Goal: Transaction & Acquisition: Purchase product/service

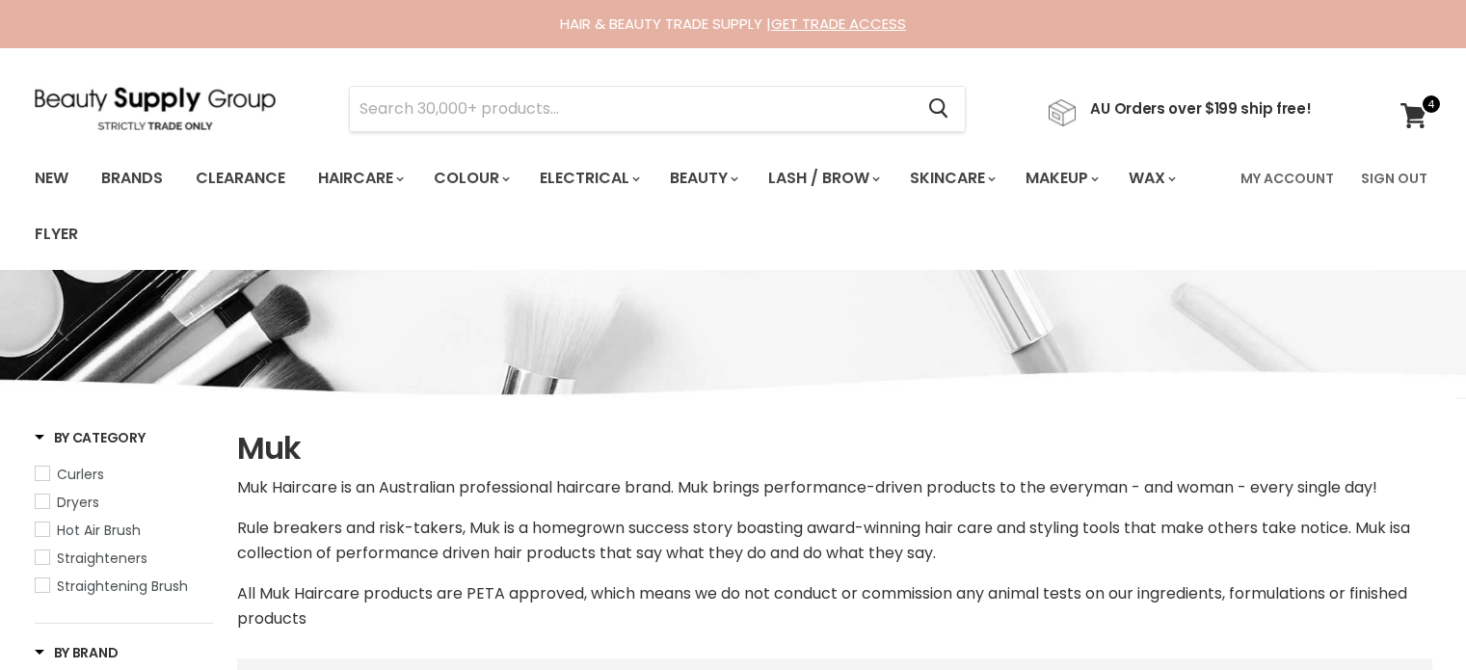
select select "manual"
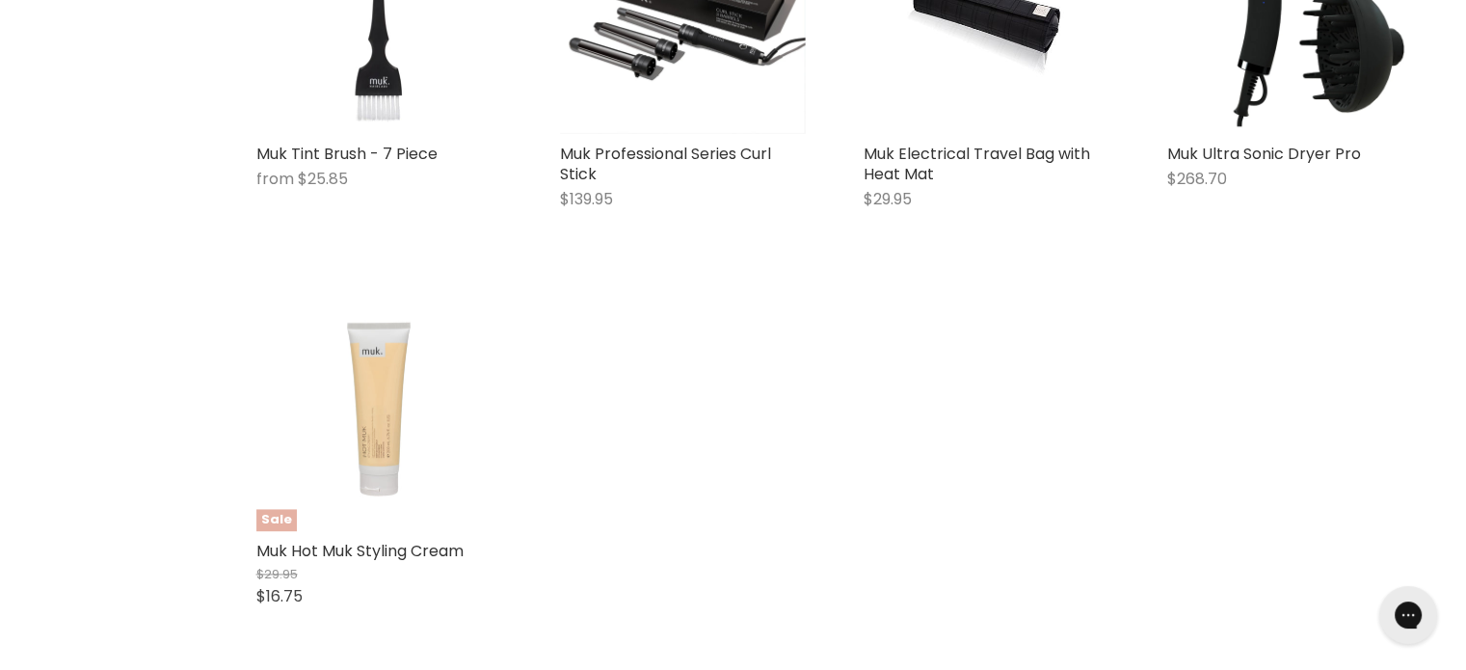
scroll to position [2574, 0]
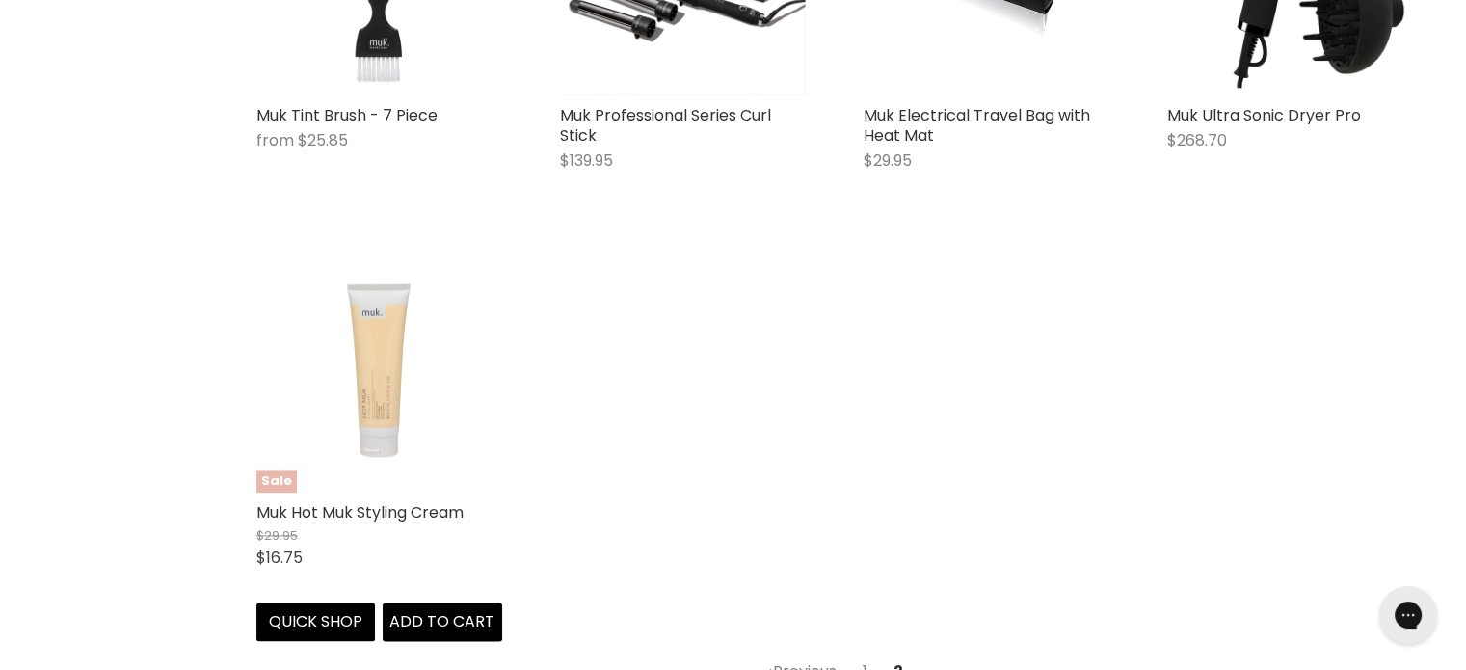
click at [375, 324] on img "Main content" at bounding box center [379, 370] width 246 height 246
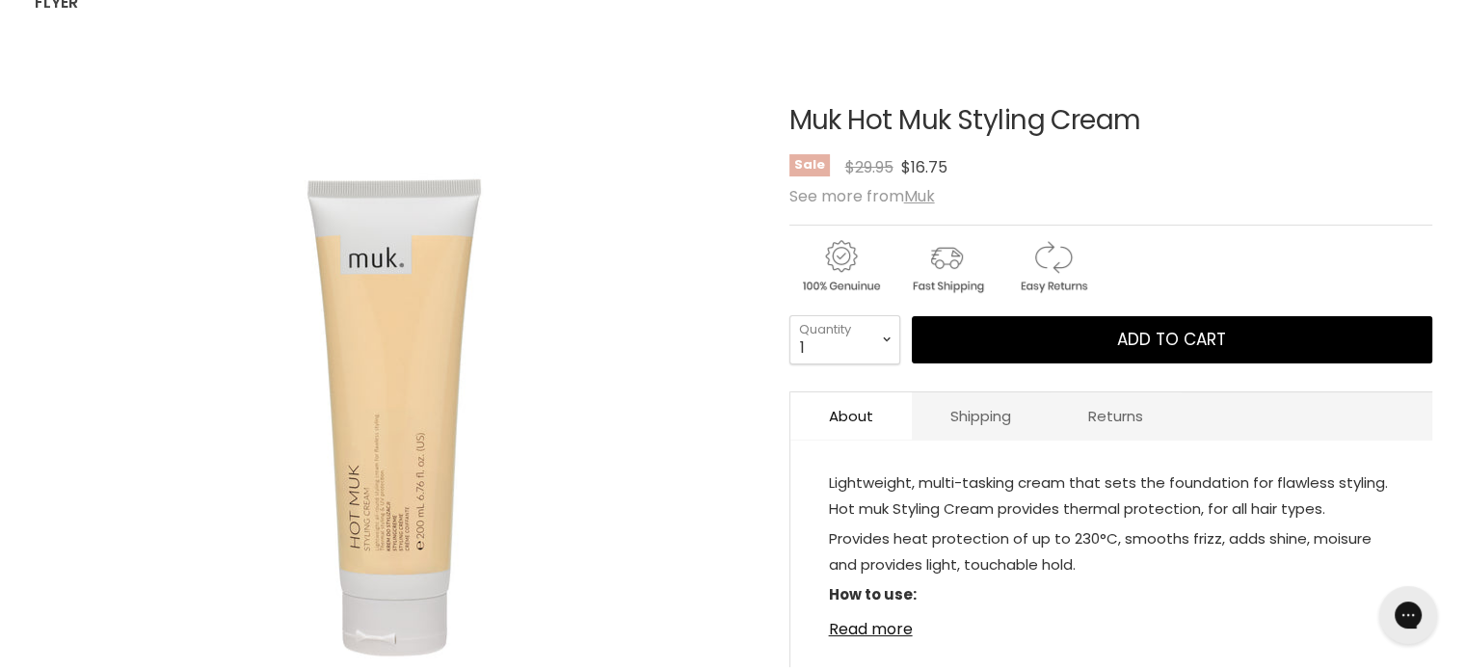
scroll to position [270, 0]
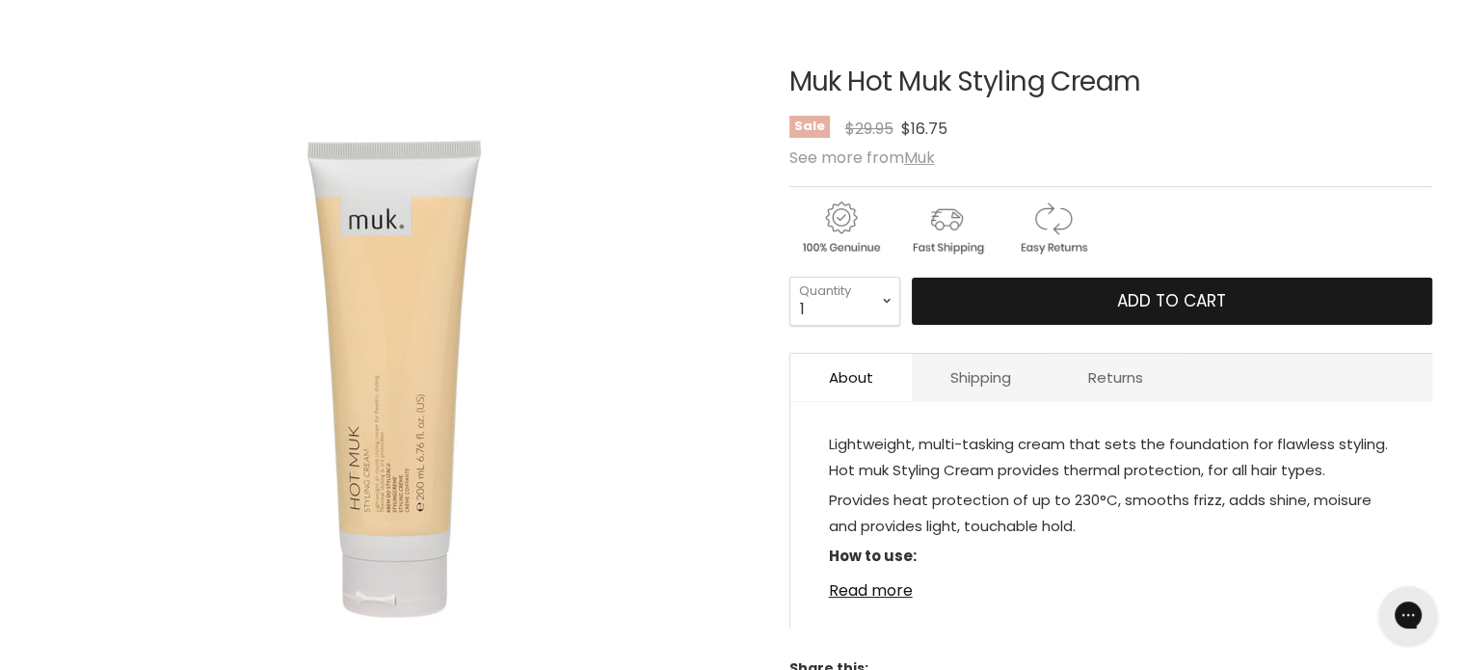
click at [1027, 317] on button "Add to cart" at bounding box center [1172, 302] width 520 height 48
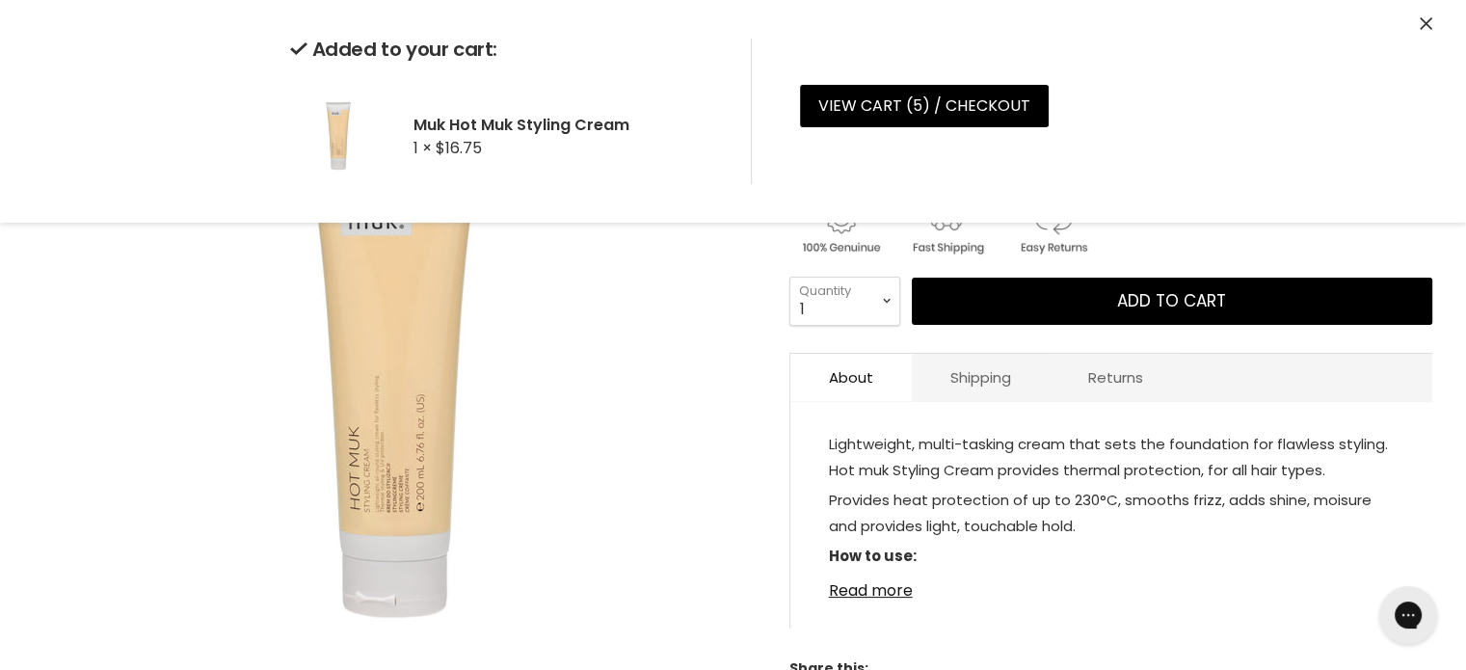
click at [1427, 19] on icon "Close" at bounding box center [1426, 23] width 13 height 13
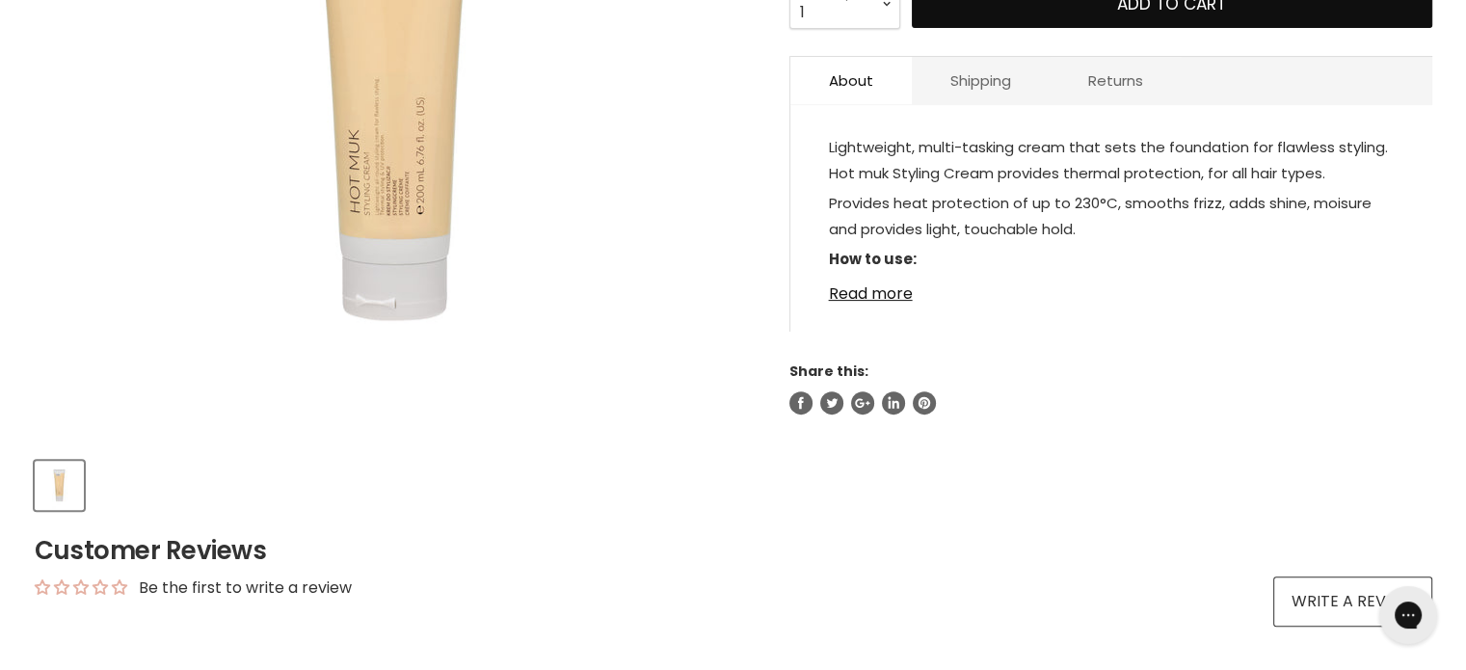
scroll to position [0, 0]
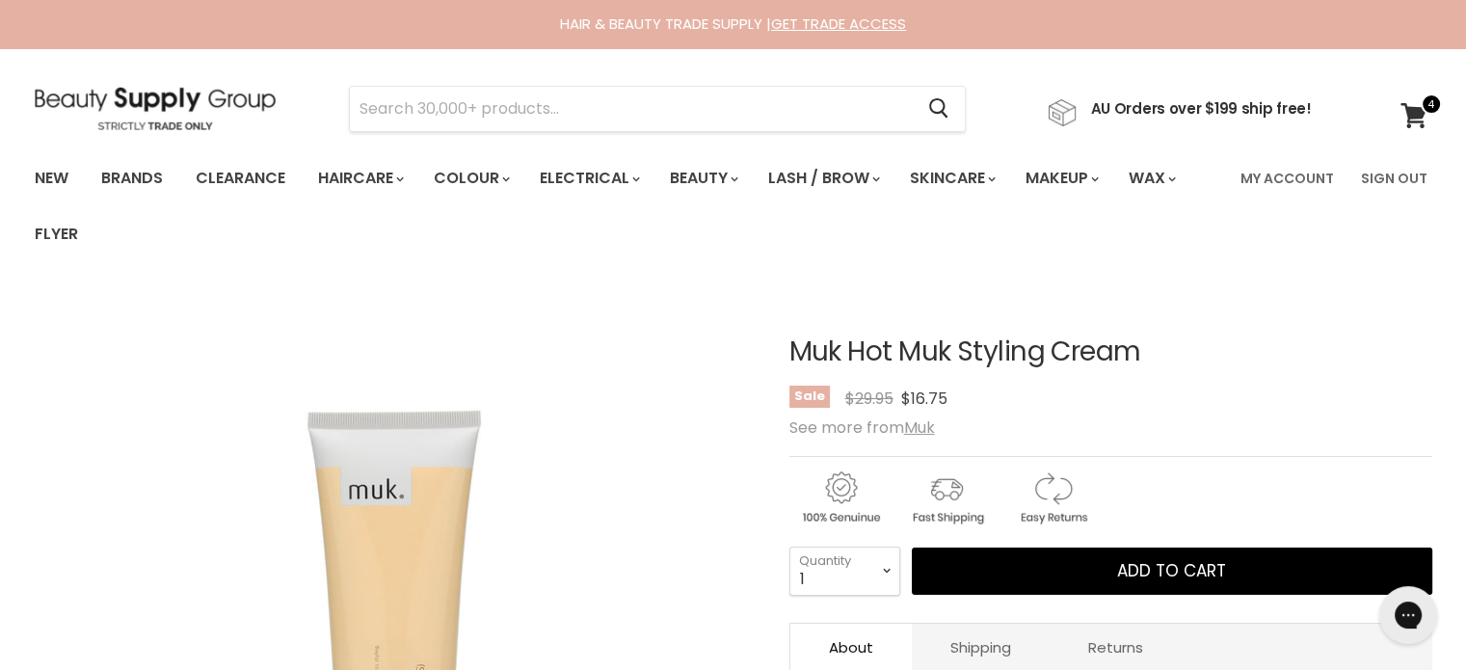
click at [177, 119] on img at bounding box center [155, 108] width 241 height 43
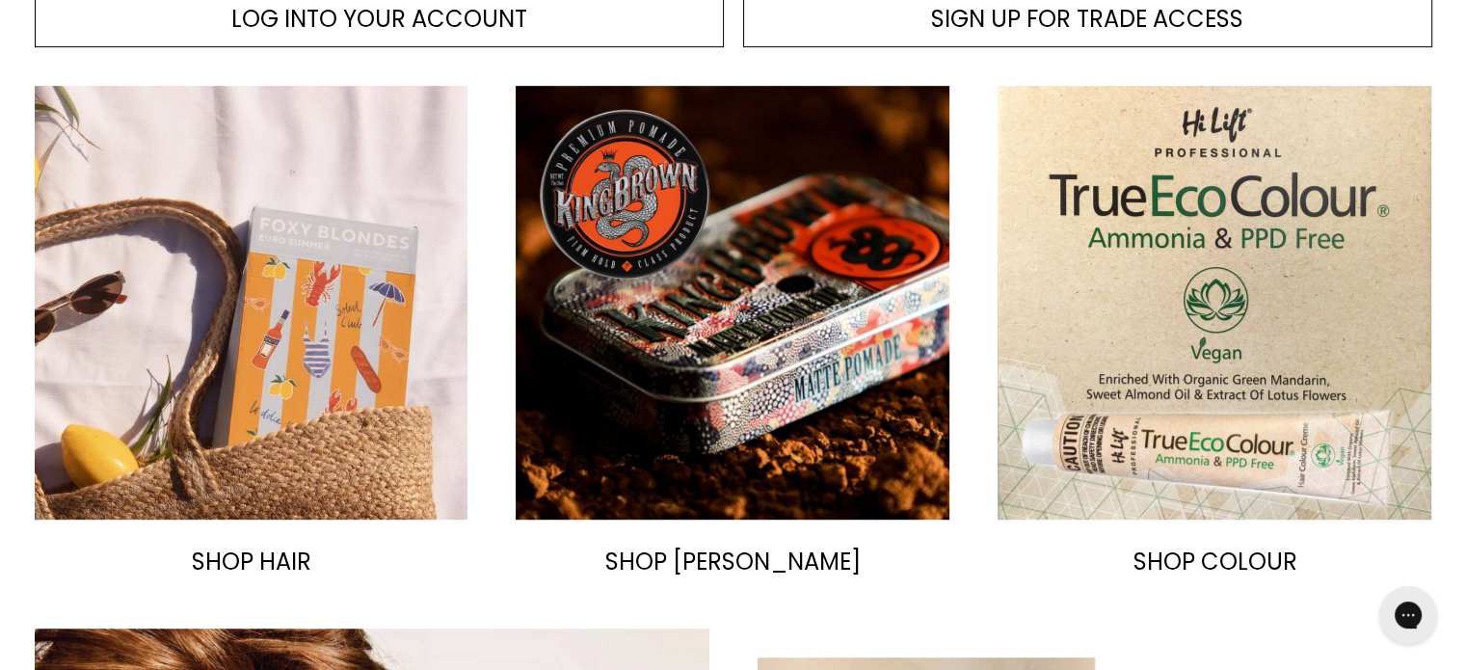
scroll to position [991, 0]
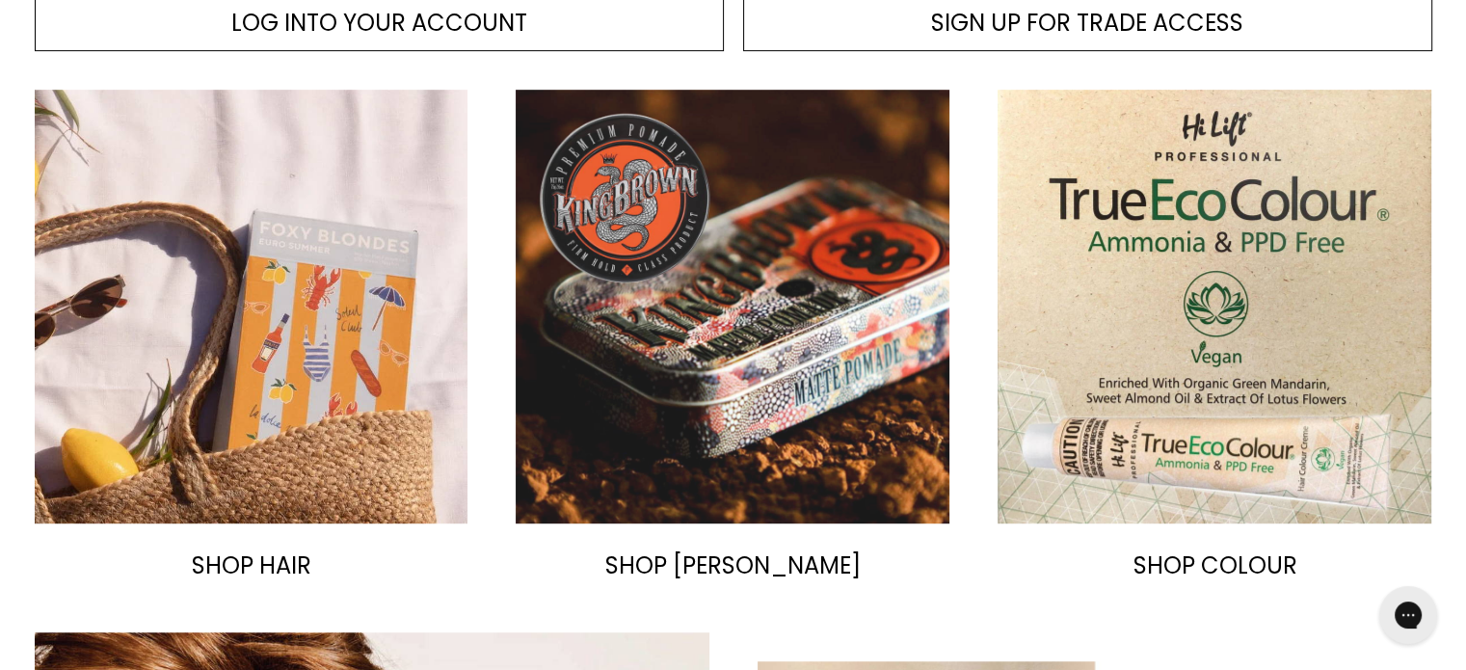
click at [779, 378] on img "Main content" at bounding box center [733, 307] width 434 height 434
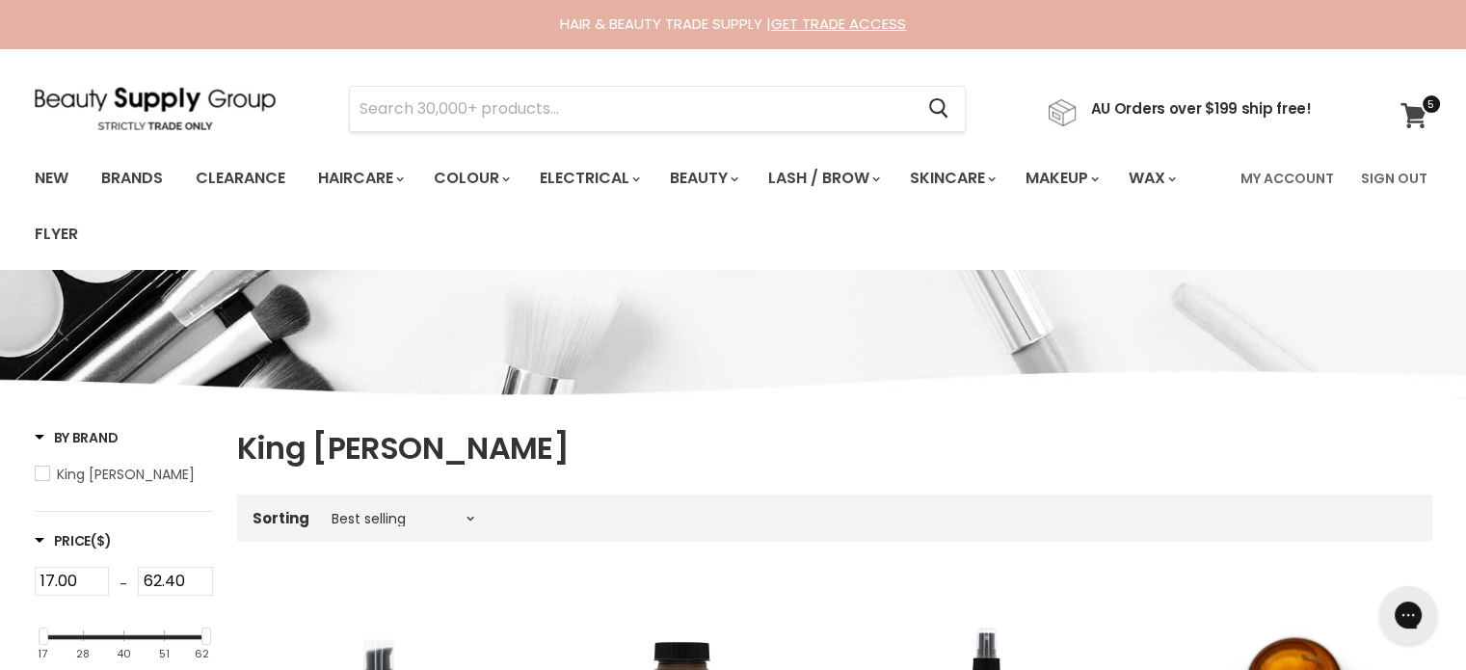
click at [1409, 116] on icon at bounding box center [1413, 115] width 26 height 25
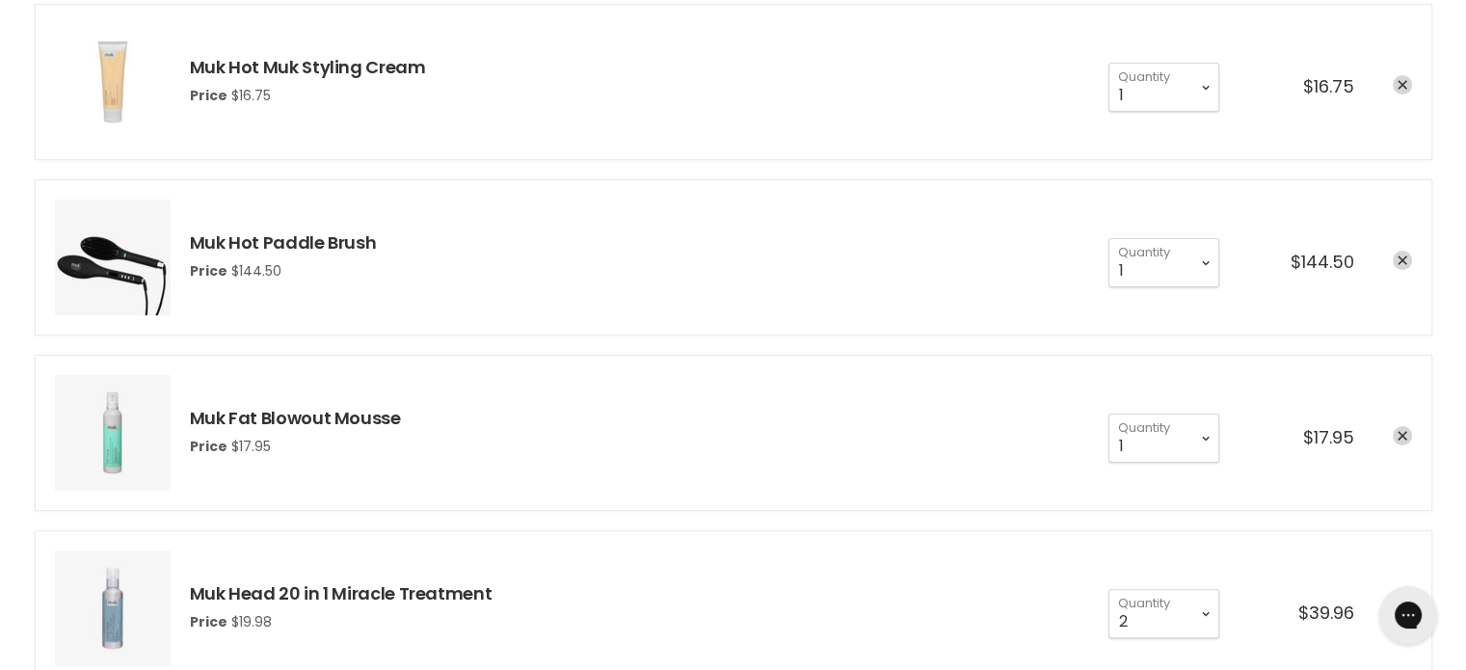
scroll to position [424, 0]
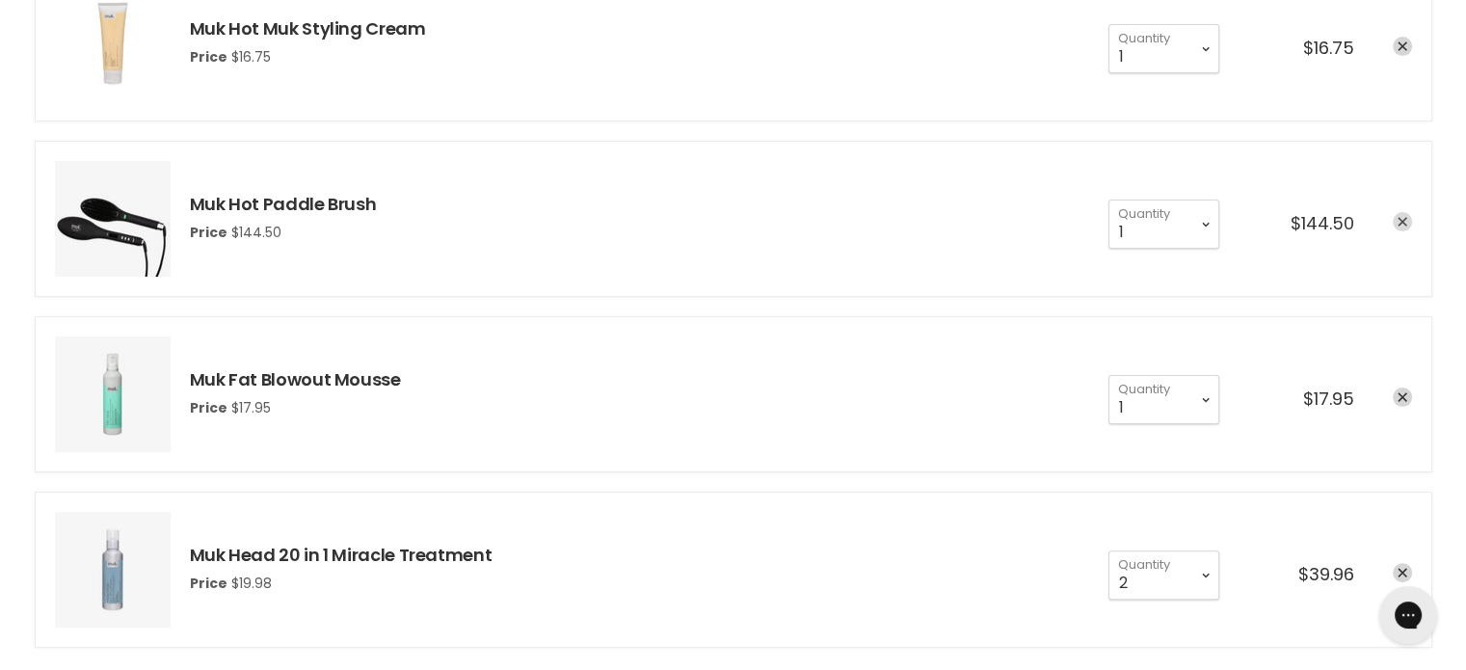
click at [1400, 215] on link "remove Muk Hot Paddle Brush" at bounding box center [1402, 221] width 19 height 19
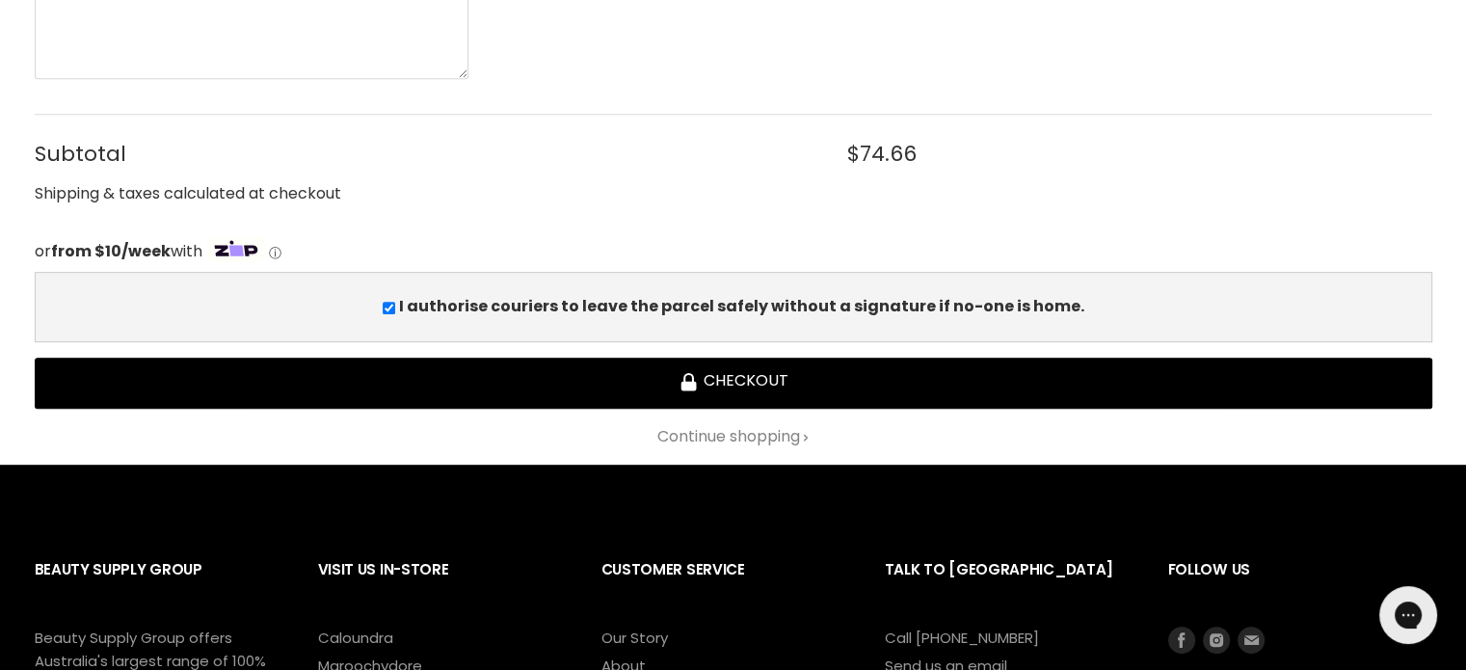
scroll to position [1002, 0]
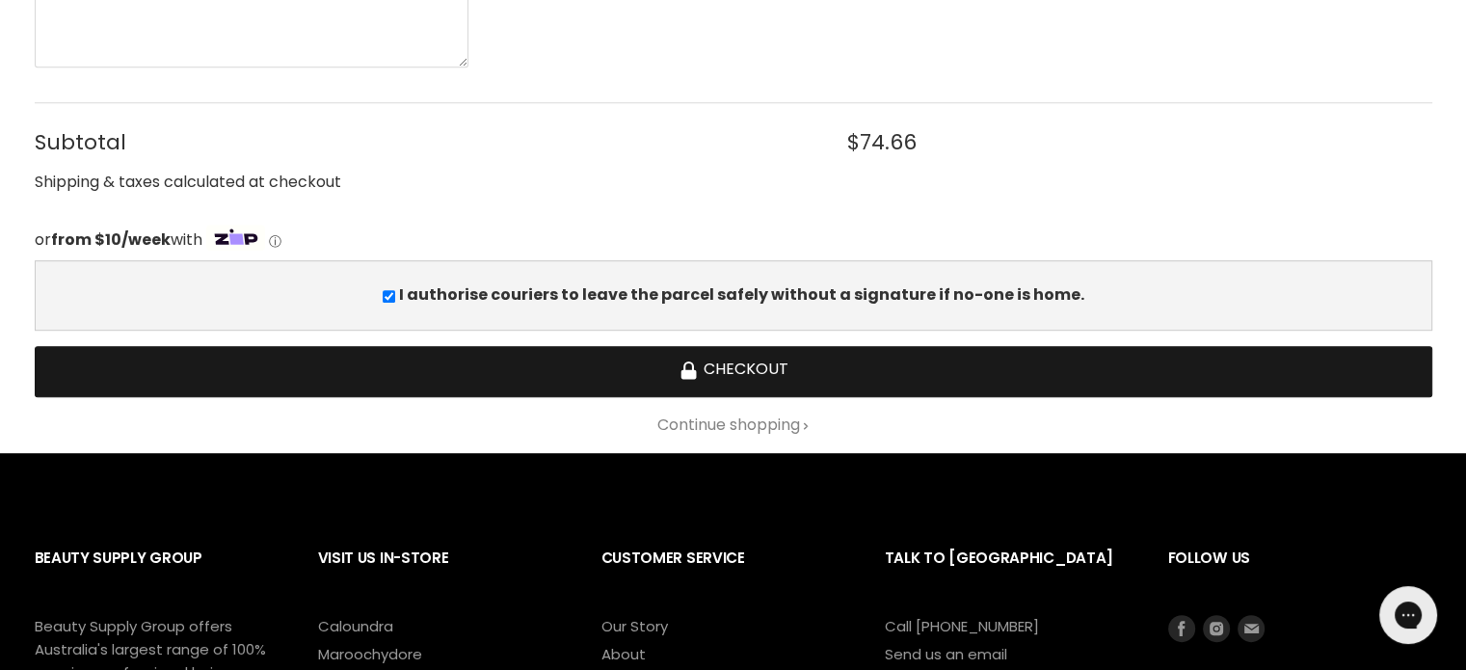
click at [959, 363] on button "Checkout" at bounding box center [734, 371] width 1398 height 51
